Goal: Transaction & Acquisition: Purchase product/service

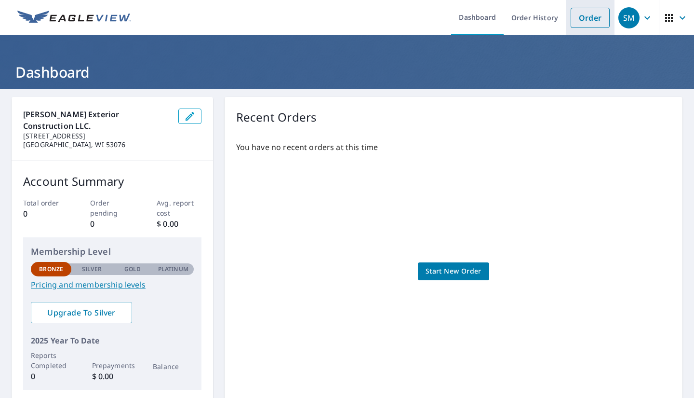
click at [591, 17] on link "Order" at bounding box center [590, 18] width 39 height 20
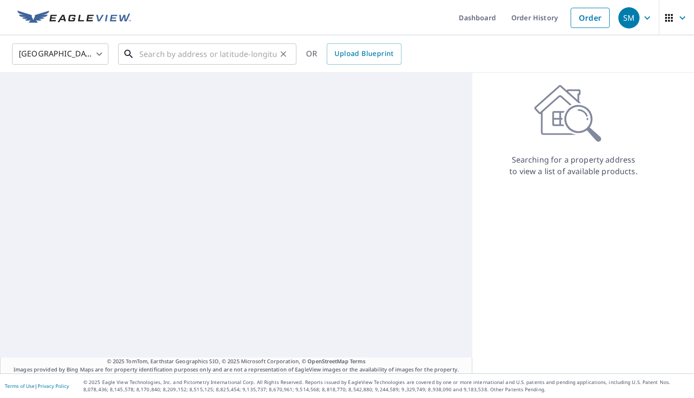
click at [160, 59] on input "text" at bounding box center [207, 54] width 137 height 27
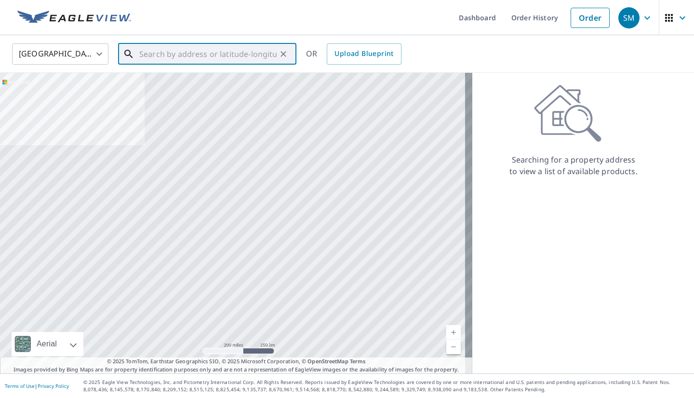
paste input "[STREET_ADDRESS]"
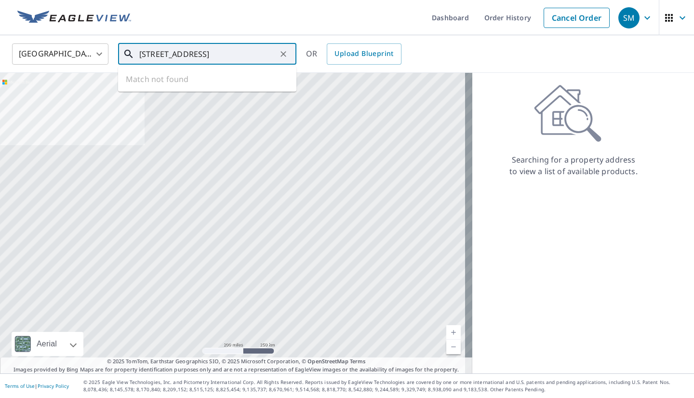
scroll to position [0, 7]
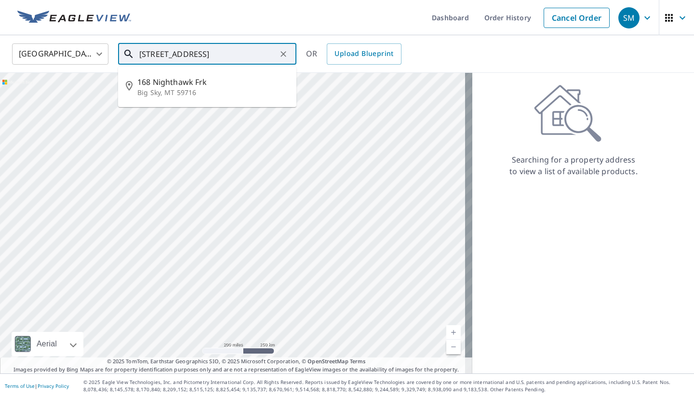
type input "[STREET_ADDRESS]"
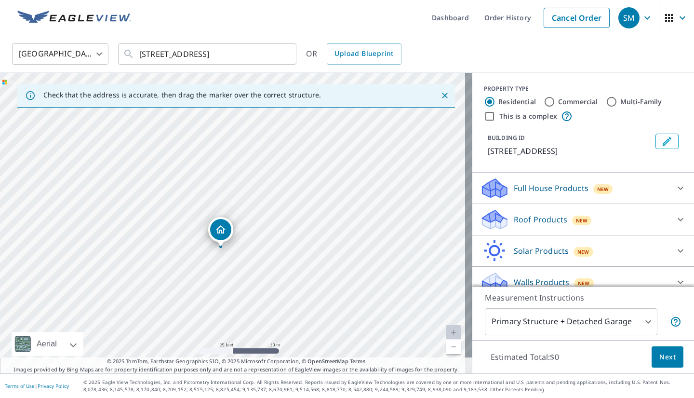
drag, startPoint x: 293, startPoint y: 224, endPoint x: 287, endPoint y: 202, distance: 22.5
click at [287, 202] on div "[STREET_ADDRESS]" at bounding box center [236, 223] width 473 height 300
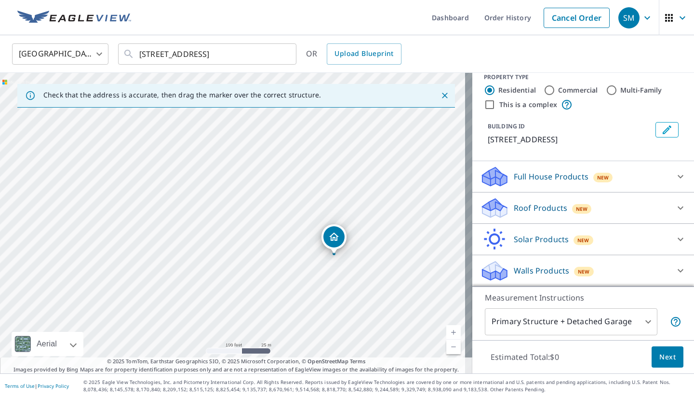
click at [675, 207] on icon at bounding box center [681, 208] width 12 height 12
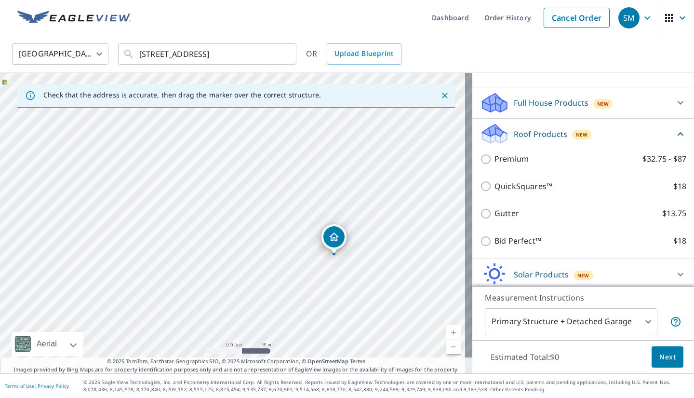
scroll to position [95, 0]
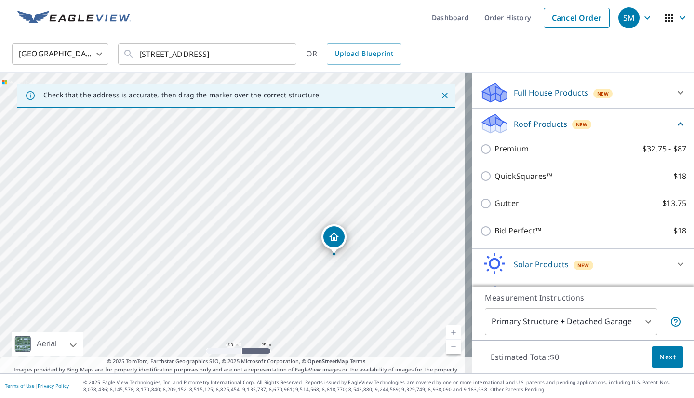
click at [437, 130] on div "[STREET_ADDRESS]" at bounding box center [236, 223] width 473 height 300
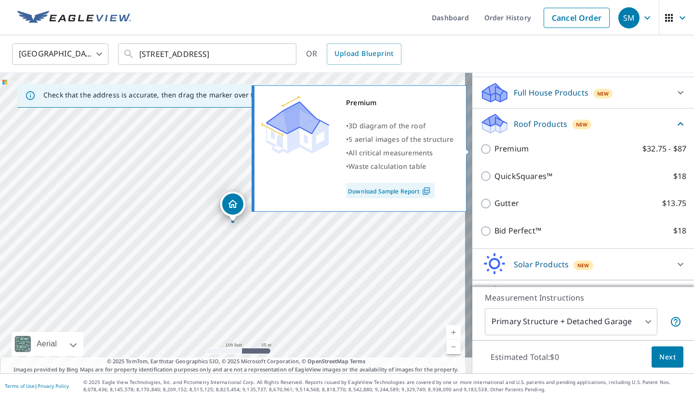
click at [480, 151] on input "Premium $32.75 - $87" at bounding box center [487, 149] width 14 height 12
checkbox input "true"
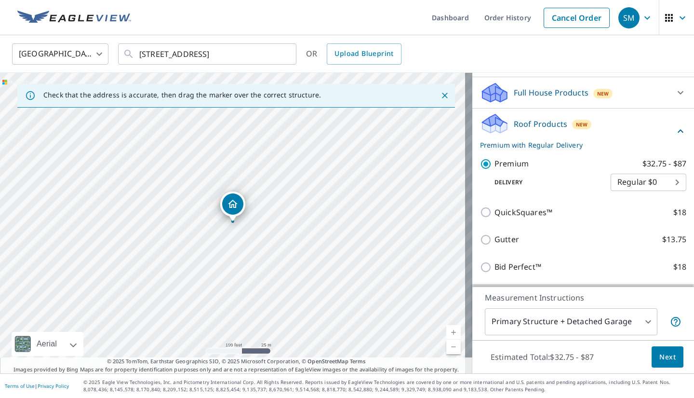
click at [662, 181] on body "SM SM Dashboard Order History Cancel Order SM United States [GEOGRAPHIC_DATA] ​…" at bounding box center [347, 199] width 694 height 398
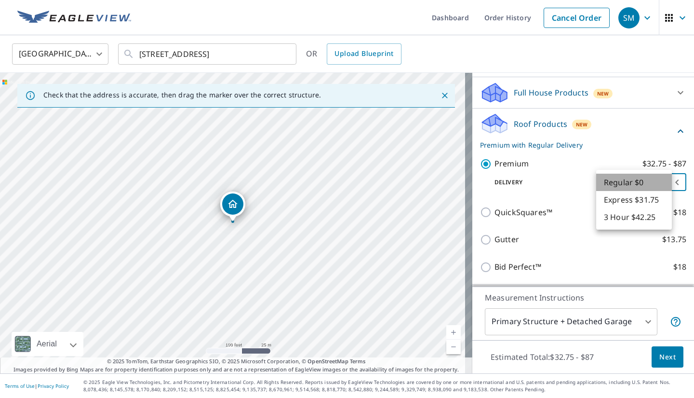
click at [662, 181] on li "Regular $0" at bounding box center [634, 182] width 76 height 17
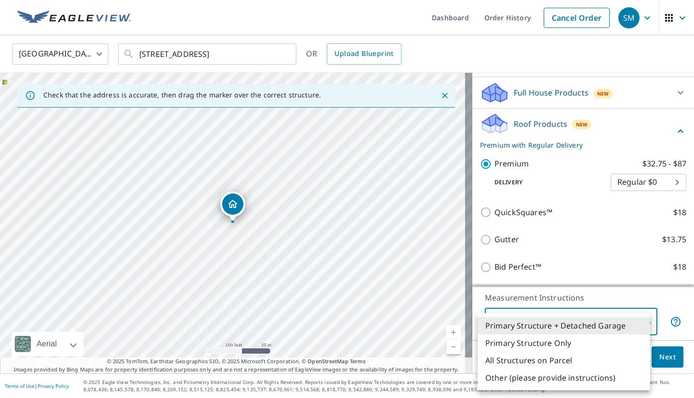
click at [633, 325] on body "SM SM Dashboard Order History Cancel Order SM United States [GEOGRAPHIC_DATA] ​…" at bounding box center [347, 199] width 694 height 398
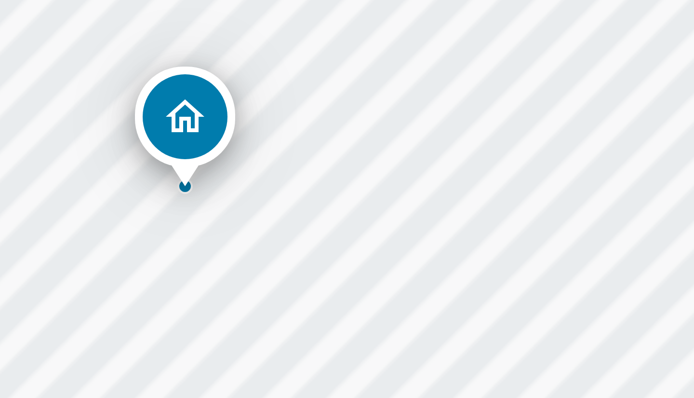
click at [551, 339] on div "Primary Structure + Detached Garage Primary Structure Only All Structures on Pa…" at bounding box center [347, 199] width 694 height 398
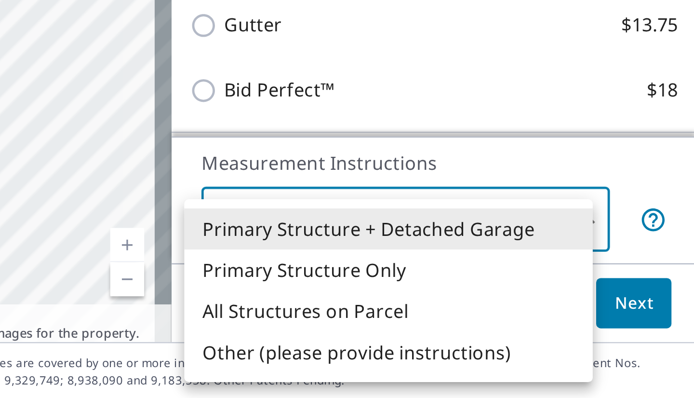
scroll to position [0, 0]
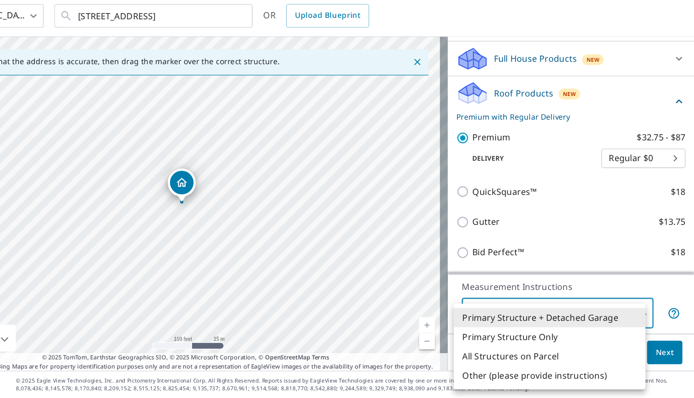
click at [290, 232] on div at bounding box center [347, 199] width 694 height 398
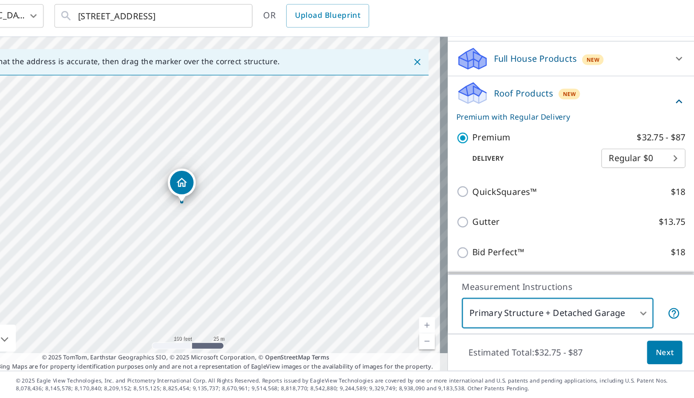
click at [290, 232] on div "Primary Structure + Detached Garage Primary Structure Only All Structures on Pa…" at bounding box center [347, 199] width 694 height 398
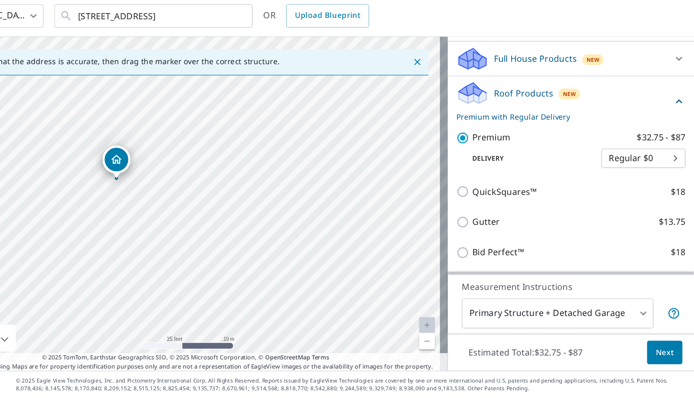
click at [660, 355] on span "Next" at bounding box center [668, 357] width 16 height 12
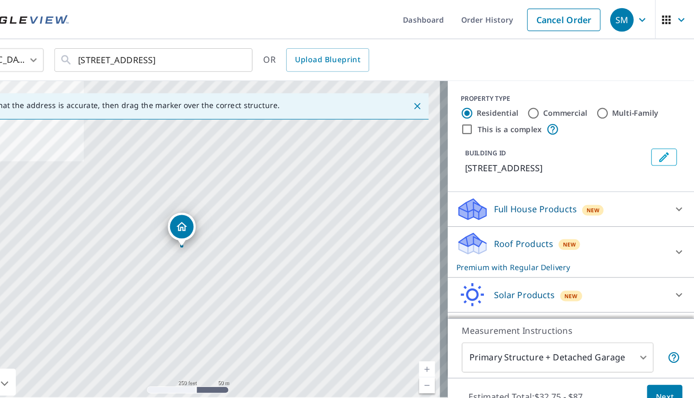
click at [642, 280] on body "SM SM Dashboard Order History Cancel Order SM United States [GEOGRAPHIC_DATA] ​…" at bounding box center [347, 199] width 694 height 398
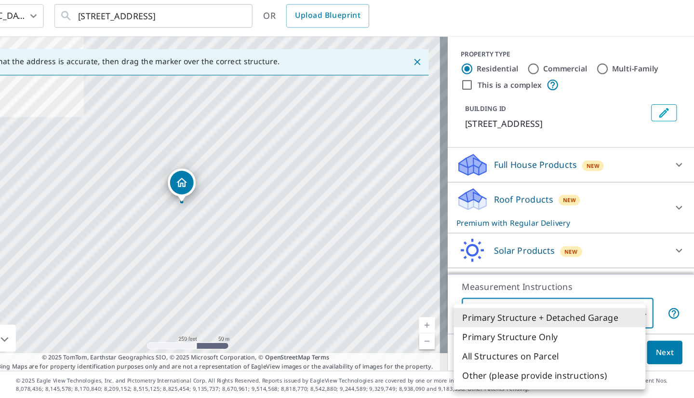
click at [548, 343] on li "Primary Structure Only" at bounding box center [564, 342] width 173 height 17
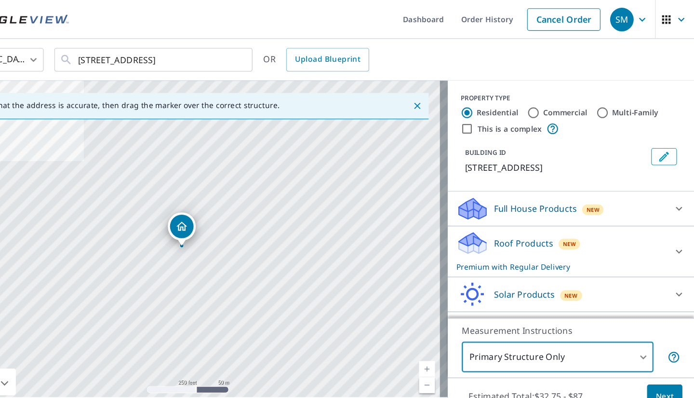
click at [642, 280] on body "SM SM Dashboard Order History Cancel Order SM United States [GEOGRAPHIC_DATA] ​…" at bounding box center [347, 199] width 694 height 398
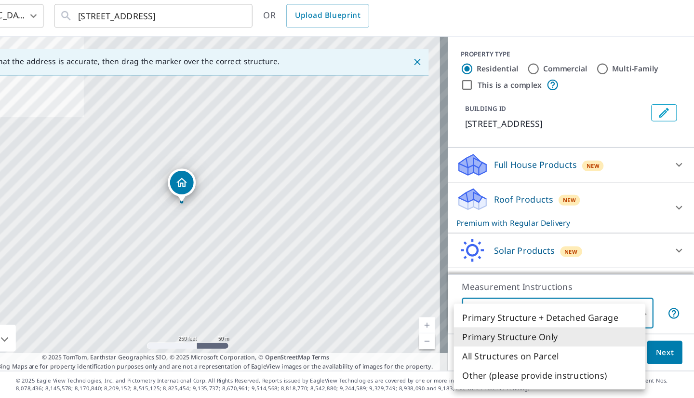
click at [534, 360] on li "All Structures on Parcel" at bounding box center [564, 360] width 173 height 17
type input "3"
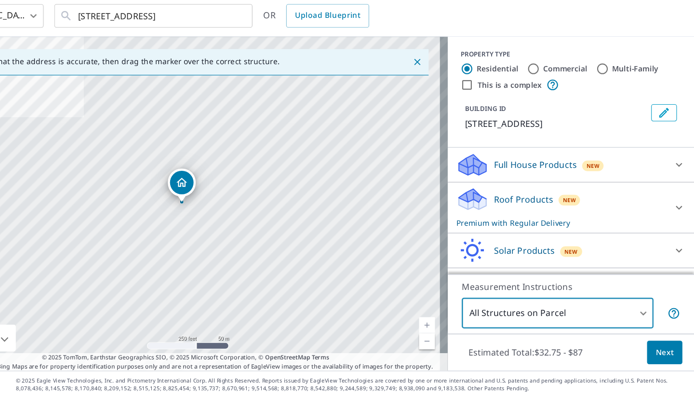
click at [652, 362] on button "Next" at bounding box center [668, 357] width 32 height 22
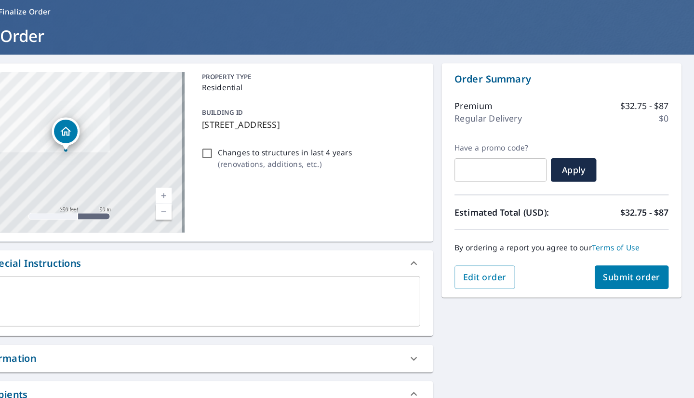
click at [622, 279] on button "Submit order" at bounding box center [638, 289] width 67 height 21
click at [516, 195] on input "text" at bounding box center [519, 192] width 83 height 27
click at [615, 289] on span "Submit order" at bounding box center [638, 289] width 52 height 11
click at [613, 288] on span "Submit order" at bounding box center [638, 289] width 52 height 11
drag, startPoint x: 530, startPoint y: 259, endPoint x: 508, endPoint y: 259, distance: 22.7
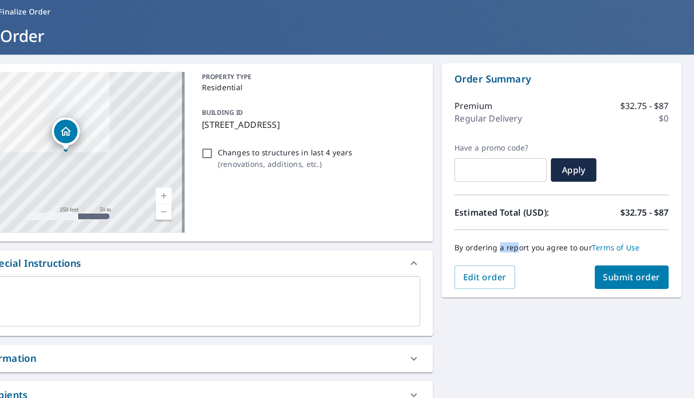
click at [512, 256] on div "By ordering a report you agree to our Terms of Use" at bounding box center [574, 263] width 193 height 32
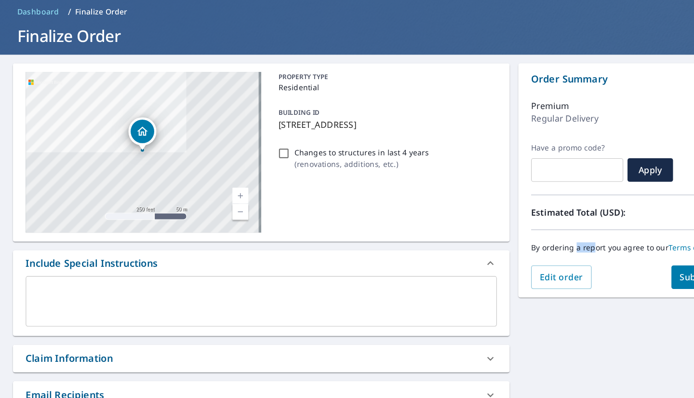
click at [254, 176] on input "Changes to structures in last 4 years ( renovations, additions, etc. )" at bounding box center [256, 178] width 12 height 12
checkbox input "true"
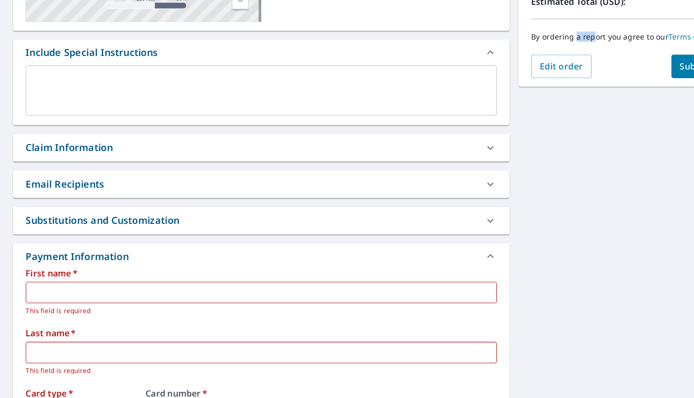
click at [274, 265] on div "Payment Information" at bounding box center [226, 270] width 407 height 13
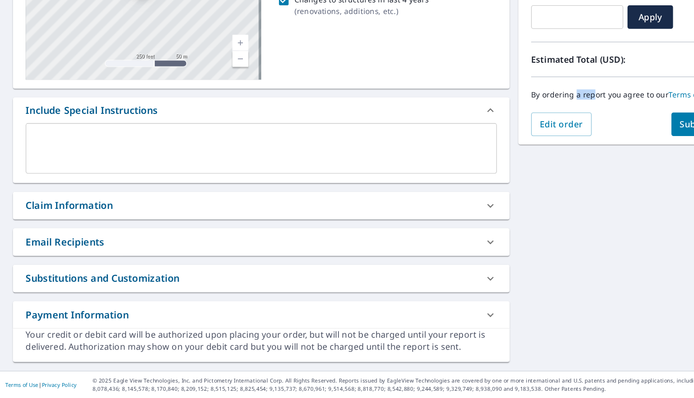
scroll to position [138, 0]
click at [438, 226] on icon at bounding box center [442, 225] width 12 height 12
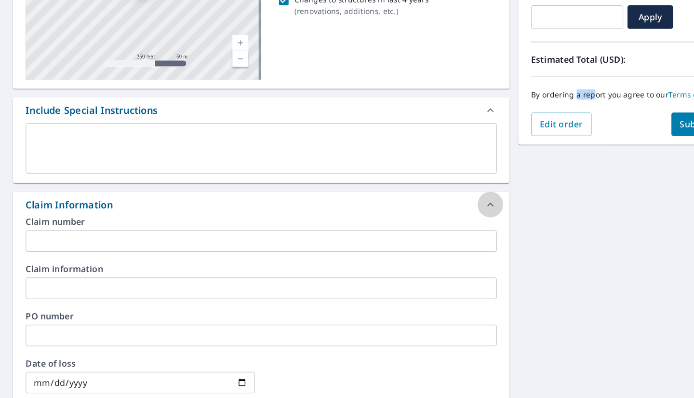
click at [438, 226] on icon at bounding box center [442, 224] width 12 height 12
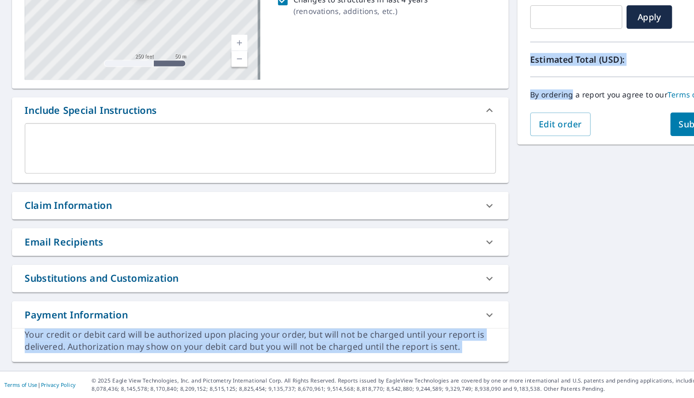
drag, startPoint x: 501, startPoint y: 230, endPoint x: 509, endPoint y: 126, distance: 104.5
click at [509, 126] on div "168 Nighthawk Frk [GEOGRAPHIC_DATA] Aerial Road A standard road map Aerial A de…" at bounding box center [347, 162] width 694 height 422
click at [605, 151] on button "Submit order" at bounding box center [638, 151] width 67 height 21
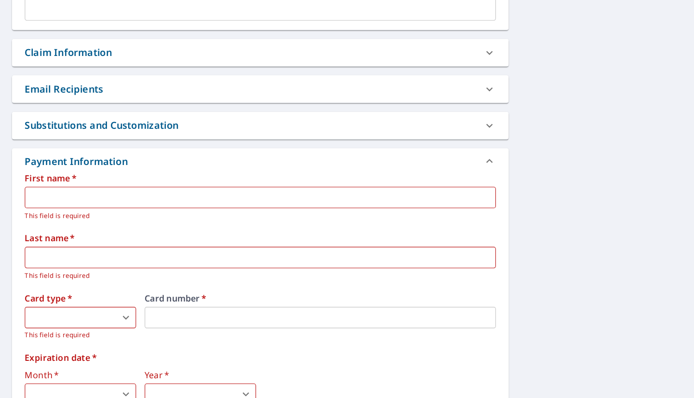
scroll to position [277, 0]
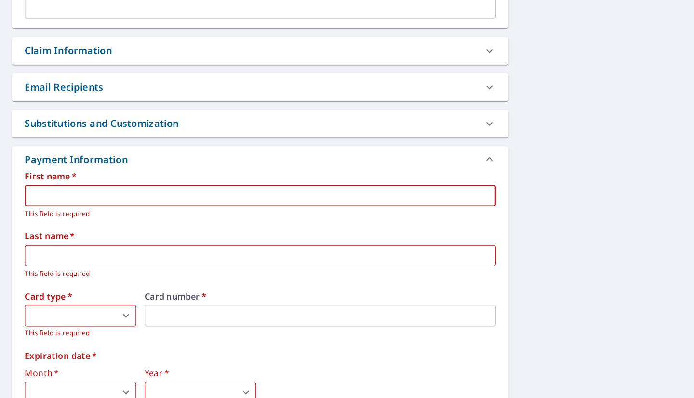
click at [129, 224] on input "text" at bounding box center [235, 215] width 424 height 19
type input "[PERSON_NAME]"
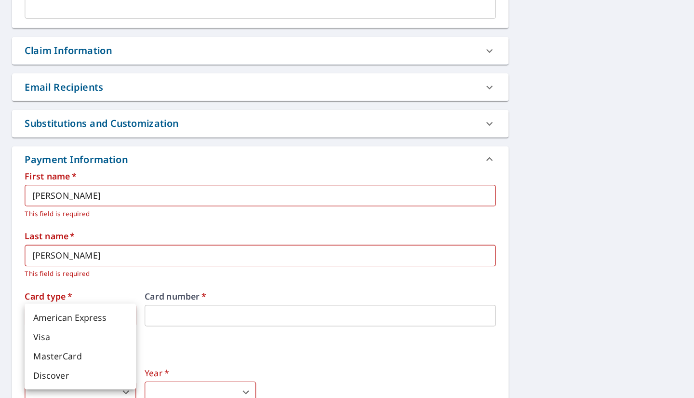
click at [76, 283] on body "SM SM Dashboard Order History Cancel Order SM Dashboard / Finalize Order Finali…" at bounding box center [347, 199] width 694 height 398
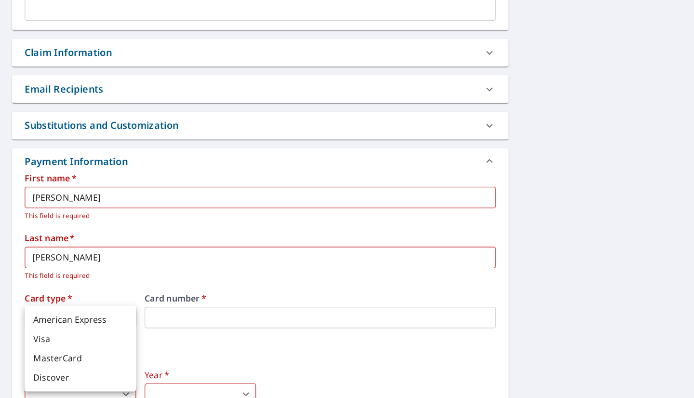
scroll to position [0, 0]
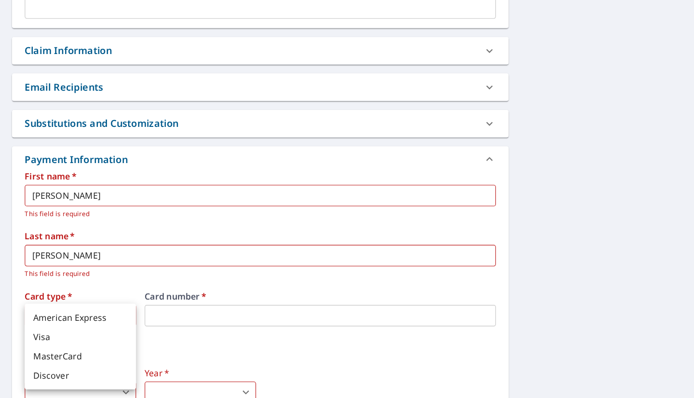
click at [52, 339] on li "Visa" at bounding box center [73, 342] width 100 height 17
type input "2"
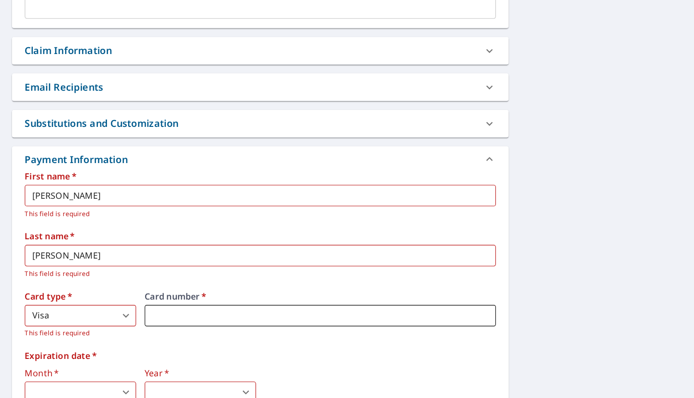
click at [163, 315] on iframe at bounding box center [289, 323] width 316 height 19
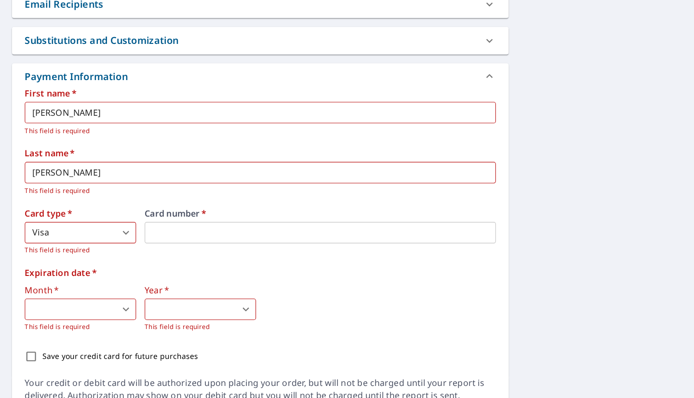
scroll to position [352, 0]
click at [97, 319] on body "SM SM Dashboard Order History Cancel Order SM Dashboard / Finalize Order Finali…" at bounding box center [347, 199] width 694 height 398
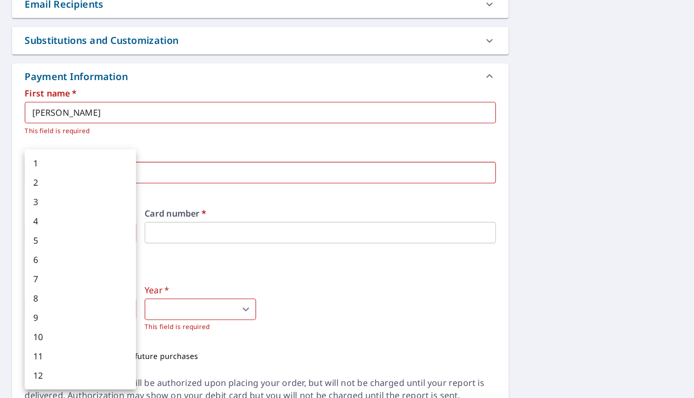
click at [64, 187] on li "1" at bounding box center [73, 186] width 100 height 17
type input "1"
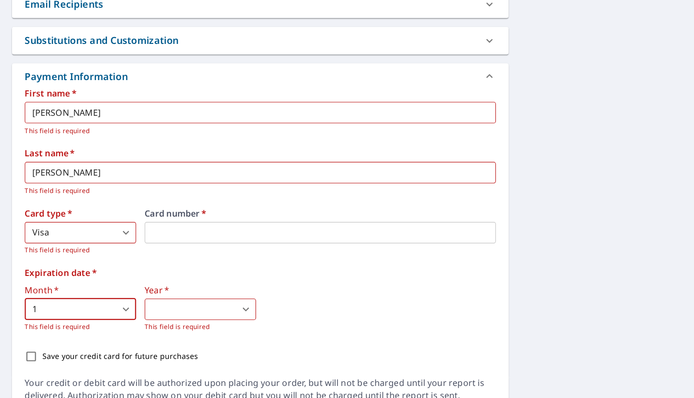
click at [155, 323] on body "SM SM Dashboard Order History Cancel Order SM Dashboard / Finalize Order Finali…" at bounding box center [347, 199] width 694 height 398
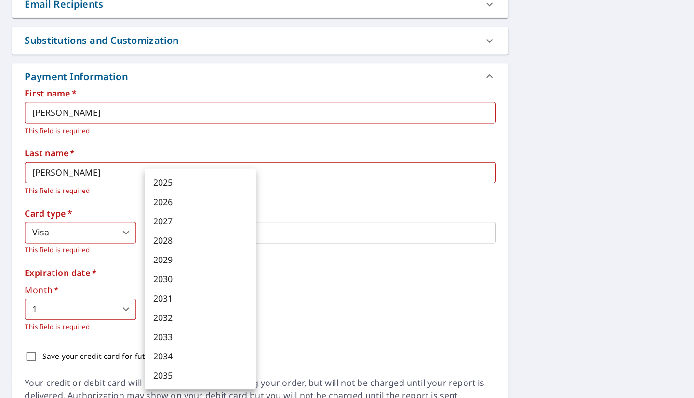
click at [155, 237] on li "2027" at bounding box center [181, 238] width 100 height 17
type input "2027"
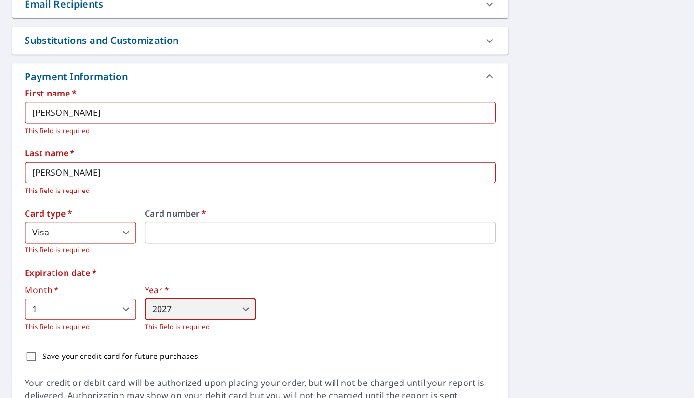
scroll to position [395, 0]
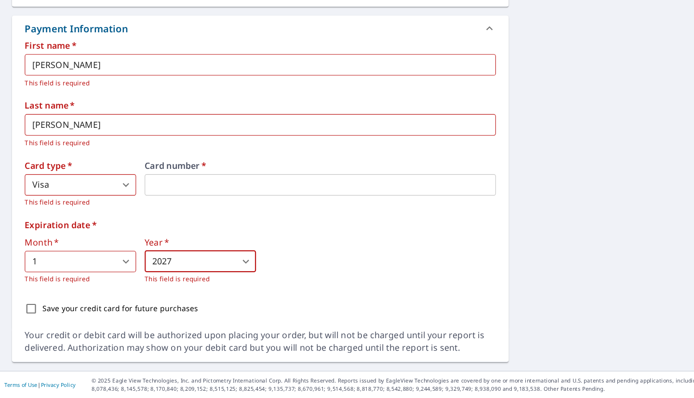
click at [30, 317] on input "Save your credit card for future purchases" at bounding box center [29, 317] width 20 height 20
checkbox input "true"
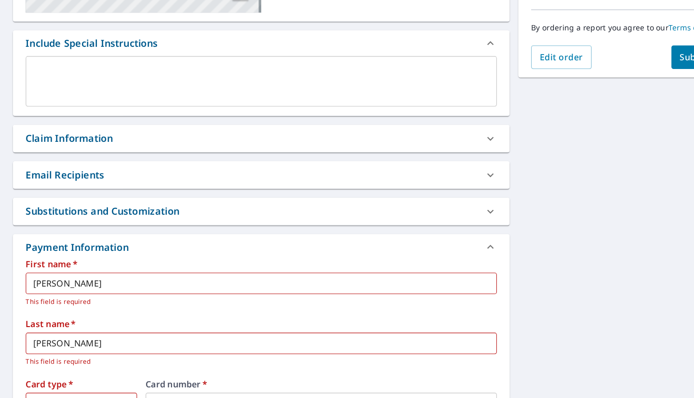
scroll to position [198, 0]
click at [616, 94] on span "Submit order" at bounding box center [638, 91] width 52 height 11
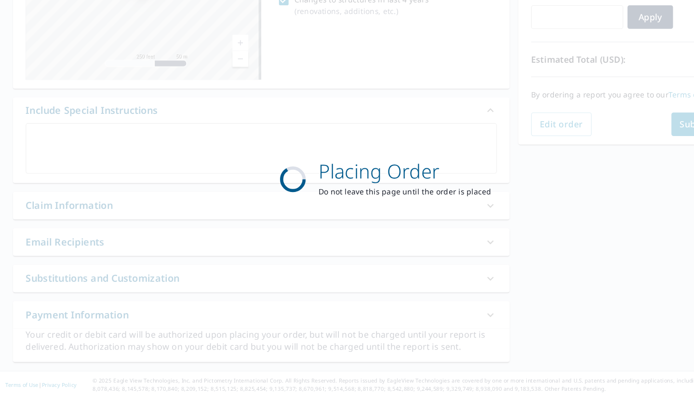
scroll to position [138, 0]
